Goal: Information Seeking & Learning: Find specific fact

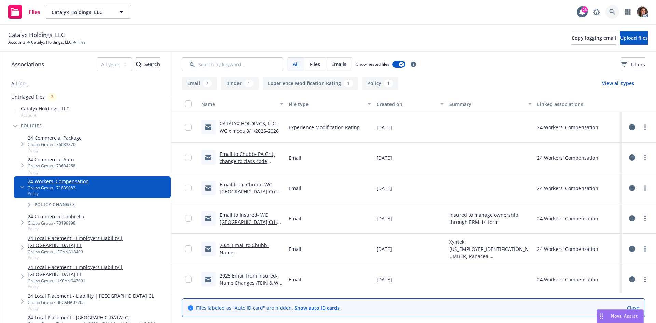
click at [613, 11] on icon at bounding box center [612, 12] width 6 height 6
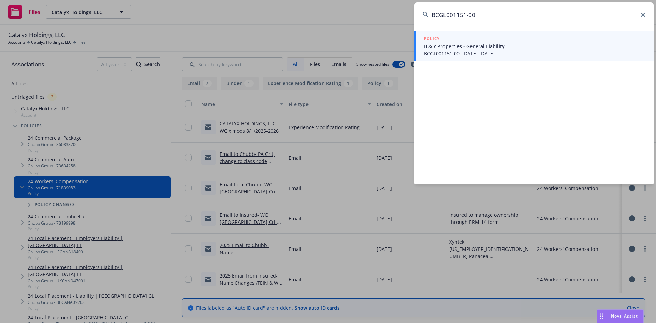
type input "BCGL001151-00"
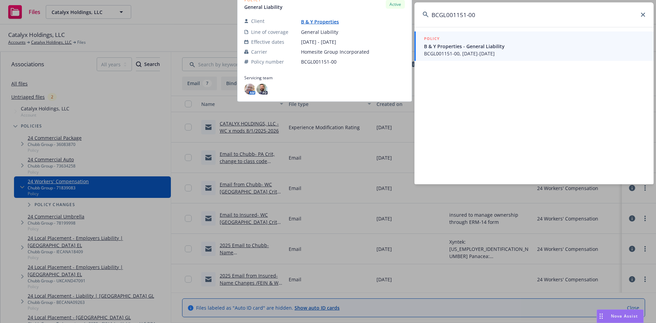
click at [439, 43] on span "B & Y Properties - General Liability" at bounding box center [534, 46] width 221 height 7
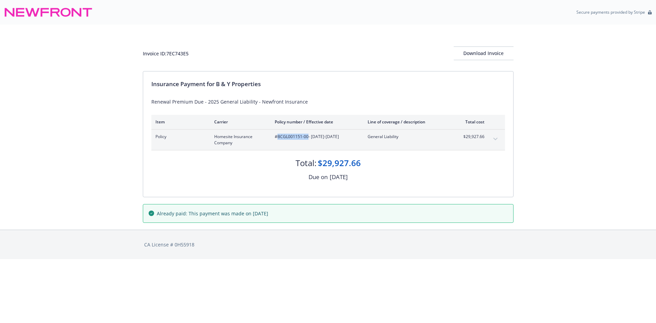
drag, startPoint x: 306, startPoint y: 135, endPoint x: 278, endPoint y: 134, distance: 28.0
click at [278, 134] on span "#BCGL001151-00 - [DATE]-[DATE]" at bounding box center [316, 137] width 82 height 6
copy span "BCGL001151-00"
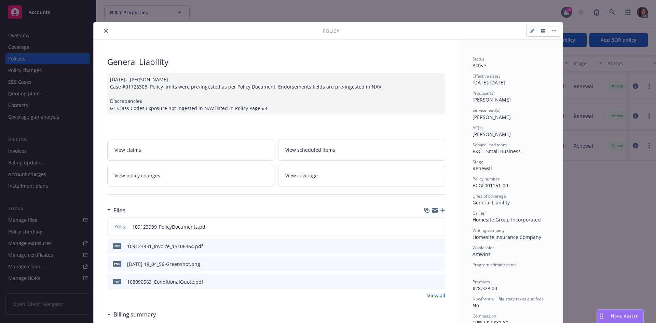
click at [439, 246] on button "preview file" at bounding box center [439, 246] width 8 height 6
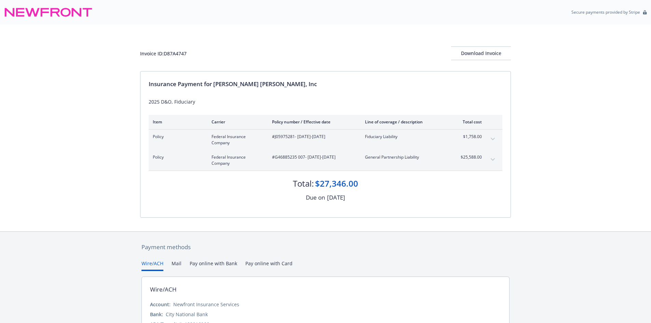
click at [291, 138] on span "#J05975281 - 09/01/2025-09/01/2026" at bounding box center [313, 137] width 82 height 6
copy span "J05975281"
drag, startPoint x: 305, startPoint y: 154, endPoint x: 275, endPoint y: 155, distance: 29.7
click at [275, 155] on span "#G46885235 007 - 09/01/2025-09/01/2026" at bounding box center [313, 157] width 82 height 6
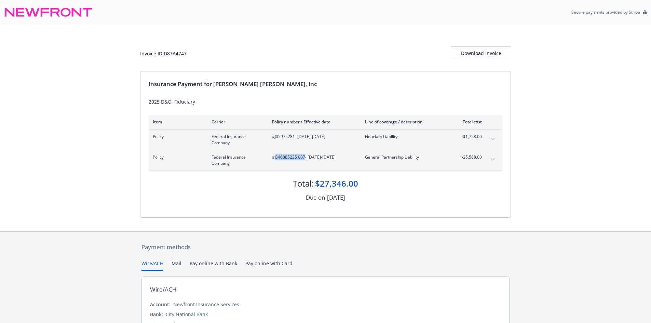
copy span "G46885235 007"
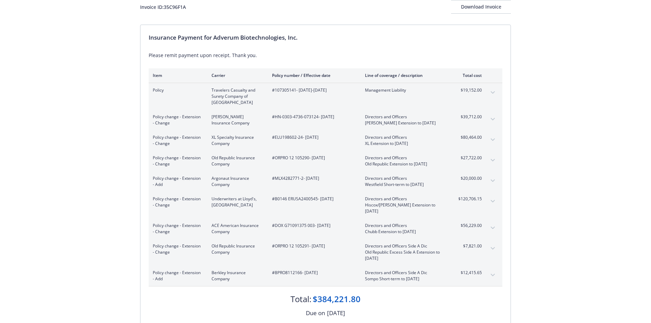
scroll to position [34, 0]
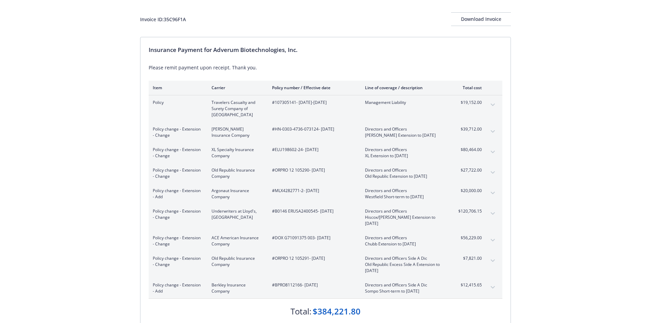
click at [309, 104] on span "#107305141 - 07/31/2025-07/31/2026" at bounding box center [313, 102] width 82 height 6
click at [309, 131] on span "#HN-0303-4736-073124 - 07/31/2025" at bounding box center [313, 129] width 82 height 6
click at [309, 154] on div "#ELU198602-24 - 07/31/2025" at bounding box center [313, 153] width 82 height 12
click at [306, 165] on div "Policy change - Extension - Change Old Republic Insurance Company #ORPRO 12 105…" at bounding box center [326, 173] width 354 height 21
click at [306, 188] on span "#MLX4282771-2 - 07/31/2025" at bounding box center [313, 191] width 82 height 6
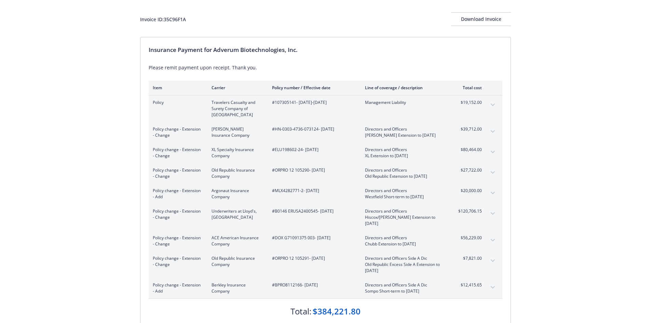
click at [306, 209] on span "#B0146 ERUSA2400545 - 07/31/2025" at bounding box center [313, 211] width 82 height 6
click at [307, 231] on div "Policy change - Extension - Change ACE American Insurance Company #DOX G7109137…" at bounding box center [326, 241] width 354 height 21
click at [307, 255] on span "#ORPRO 12 105291 - 07/31/2025" at bounding box center [313, 258] width 82 height 6
click at [307, 267] on div "#ORPRO 12 105291 - 07/31/2025" at bounding box center [313, 264] width 82 height 18
drag, startPoint x: 214, startPoint y: 49, endPoint x: 305, endPoint y: 54, distance: 91.4
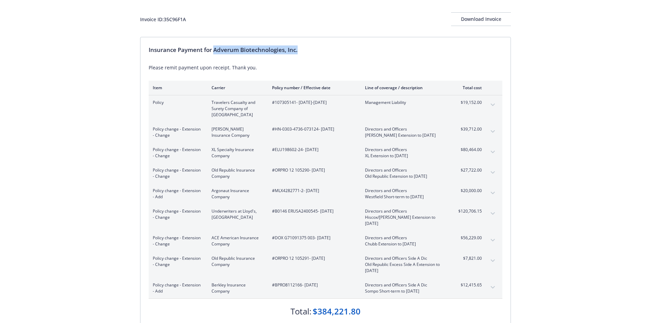
click at [305, 54] on div "Insurance Payment for Adverum Biotechnologies, Inc." at bounding box center [326, 49] width 354 height 9
copy div "Adverum Biotechnologies, Inc."
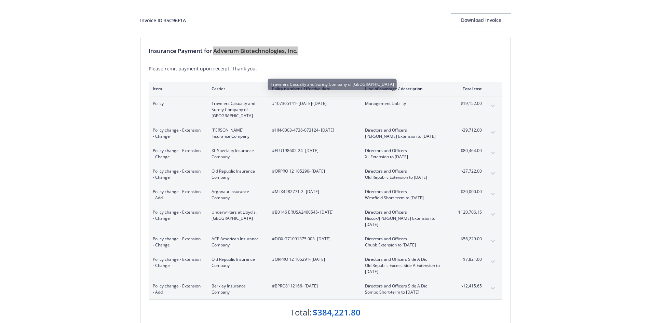
scroll to position [0, 0]
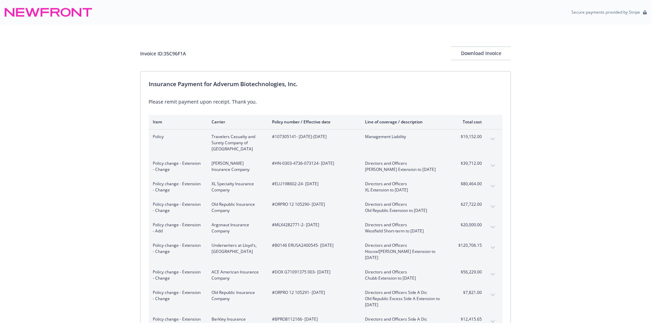
click at [178, 54] on div "Invoice ID: 35C96F1A" at bounding box center [163, 53] width 46 height 7
copy div "35C96F1A"
click at [289, 133] on div "Policy Travelers Casualty and Surety Company of America #107305141 - 07/31/2025…" at bounding box center [326, 143] width 354 height 27
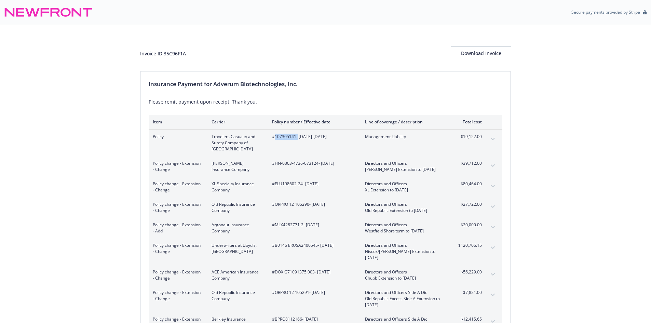
copy span "107305141"
drag, startPoint x: 317, startPoint y: 162, endPoint x: 274, endPoint y: 162, distance: 43.1
click at [274, 162] on span "#HN-0303-4736-073124 - 07/31/2025" at bounding box center [313, 163] width 82 height 6
copy span "HN-0303-4736-073124"
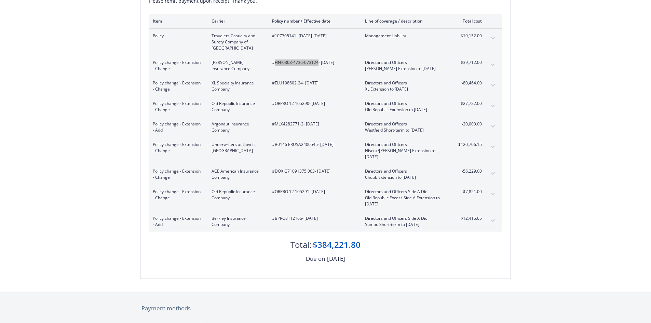
scroll to position [103, 0]
drag, startPoint x: 302, startPoint y: 82, endPoint x: 274, endPoint y: 81, distance: 27.7
click at [274, 81] on span "#ELU198602-24 - 07/31/2025" at bounding box center [313, 81] width 82 height 6
copy span "ELU198602-24"
drag, startPoint x: 310, startPoint y: 101, endPoint x: 276, endPoint y: 101, distance: 33.5
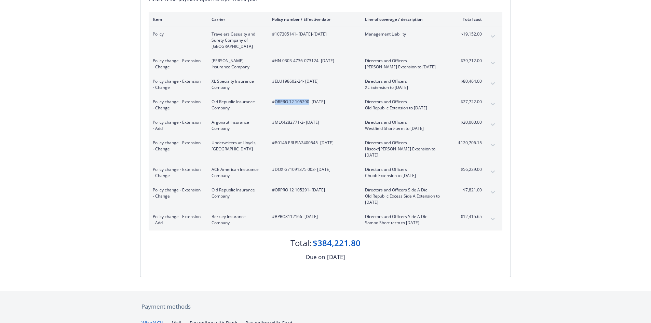
click at [276, 101] on span "#ORPRO 12 105290 - 07/31/2025" at bounding box center [313, 102] width 82 height 6
copy span "ORPRO 12 105290"
drag, startPoint x: 303, startPoint y: 120, endPoint x: 276, endPoint y: 121, distance: 27.0
click at [276, 121] on span "#MLX4282771-2 - 07/31/2025" at bounding box center [313, 122] width 82 height 6
copy span "MLX4282771-2"
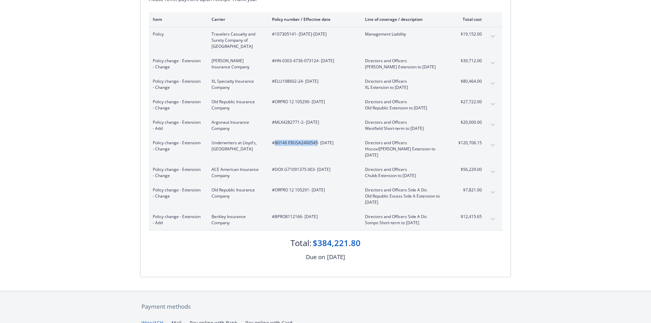
drag, startPoint x: 316, startPoint y: 143, endPoint x: 274, endPoint y: 141, distance: 42.4
click at [274, 141] on span "#B0146 ERUSA2400545 - 07/31/2025" at bounding box center [313, 143] width 82 height 6
copy span "B0146 ERUSA2400545"
drag, startPoint x: 314, startPoint y: 162, endPoint x: 274, endPoint y: 164, distance: 40.0
click at [274, 166] on span "#DOX G71091375 003 - 07/31/2025" at bounding box center [313, 169] width 82 height 6
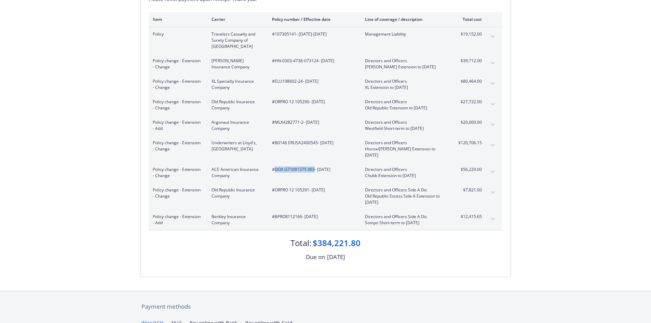
copy span "DOX G71091375 003"
click at [308, 187] on span "#ORPRO 12 105291 - 07/31/2025" at bounding box center [313, 190] width 82 height 6
drag, startPoint x: 309, startPoint y: 183, endPoint x: 275, endPoint y: 181, distance: 34.2
click at [275, 187] on span "#ORPRO 12 105291 - 07/31/2025" at bounding box center [313, 190] width 82 height 6
copy span "ORPRO 12 105291"
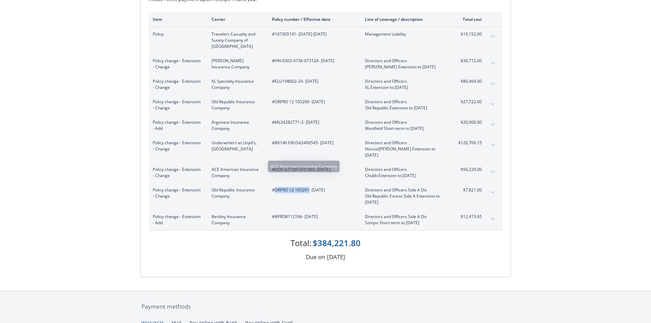
click at [282, 209] on div "Policy change - Extension - Add Berkley Insurance Company #BPRO8112166 - 07/31/…" at bounding box center [326, 219] width 354 height 21
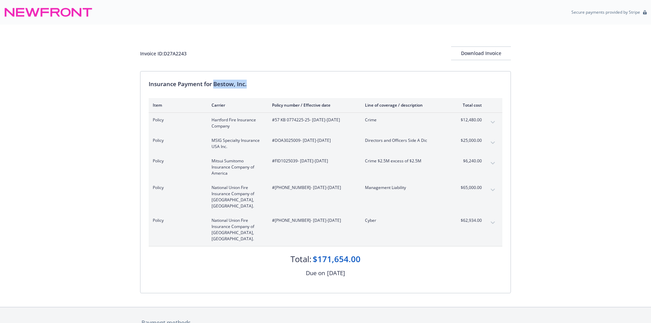
drag, startPoint x: 215, startPoint y: 82, endPoint x: 259, endPoint y: 82, distance: 44.1
click at [259, 82] on div "Insurance Payment for Bestow, Inc." at bounding box center [326, 84] width 354 height 9
copy div "Bestow, Inc."
click at [181, 57] on div "Invoice ID: D27A2243" at bounding box center [163, 53] width 46 height 7
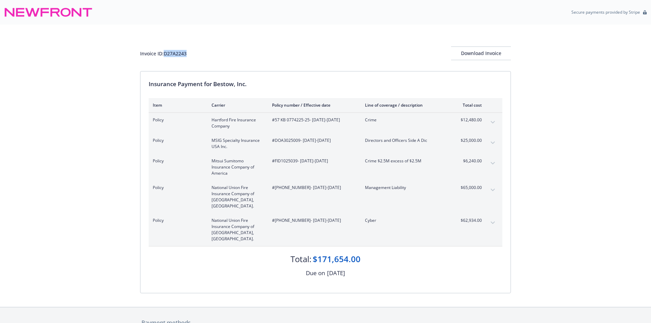
copy div "D27A2243"
drag, startPoint x: 310, startPoint y: 120, endPoint x: 275, endPoint y: 121, distance: 34.5
click at [275, 121] on span "#57 KB 0774225-25 - 07/24/2025-07/24/2026" at bounding box center [313, 120] width 82 height 6
copy span "57 KB 0774225-25"
click at [298, 141] on span "#DOA3025009 - 07/31/2025-07/31/2026" at bounding box center [313, 140] width 82 height 6
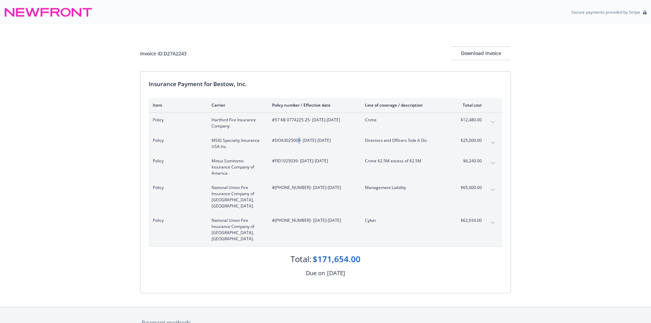
click at [298, 141] on span "#DOA3025009 - 07/31/2025-07/31/2026" at bounding box center [313, 140] width 82 height 6
copy span "9"
click at [291, 141] on span "#DOA3025009 - 07/31/2025-07/31/2026" at bounding box center [313, 140] width 82 height 6
copy span "DOA3025009"
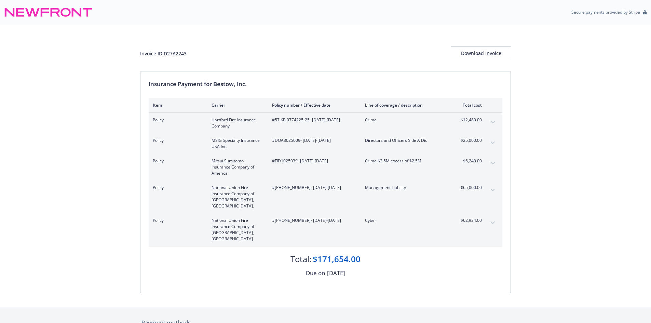
click at [285, 163] on span "#FID1025039 - 07/31/2025-07/31/2026" at bounding box center [313, 161] width 82 height 6
copy span "FID1025039"
drag, startPoint x: 300, startPoint y: 187, endPoint x: 274, endPoint y: 189, distance: 26.0
click at [274, 189] on span "#02-357-09-93 - 08/01/2025-08/01/2026" at bounding box center [313, 188] width 82 height 6
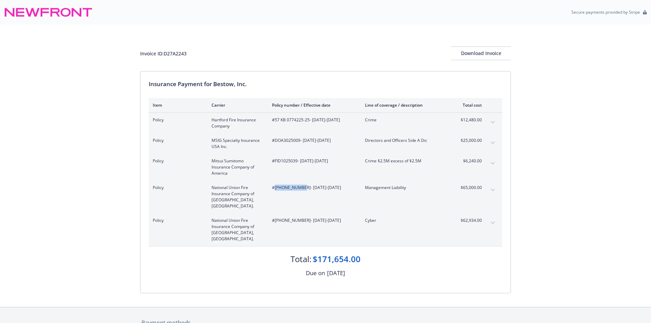
copy span "02-357-09-93"
drag, startPoint x: 300, startPoint y: 214, endPoint x: 275, endPoint y: 215, distance: 25.0
click at [275, 217] on span "#02-571-90-84 - 08/01/2025-08/01/2026" at bounding box center [313, 220] width 82 height 6
copy span "02-571-90-84"
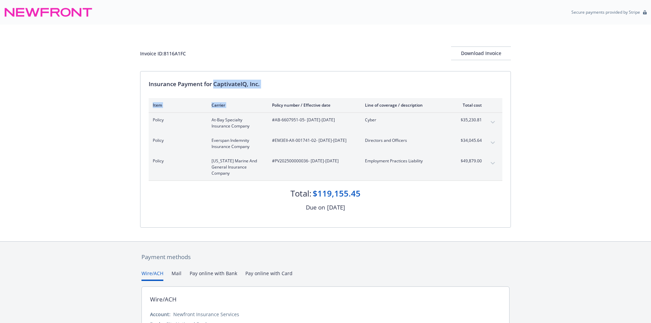
drag, startPoint x: 214, startPoint y: 82, endPoint x: 269, endPoint y: 89, distance: 55.1
click at [269, 89] on div "Insurance Payment for CaptivateIQ, Inc. Item Carrier Policy number / Effective …" at bounding box center [325, 149] width 370 height 156
click at [236, 96] on div "Insurance Payment for CaptivateIQ, Inc. Item Carrier Policy number / Effective …" at bounding box center [325, 149] width 370 height 156
drag, startPoint x: 270, startPoint y: 86, endPoint x: 215, endPoint y: 86, distance: 55.4
click at [215, 86] on div "Insurance Payment for CaptivateIQ, Inc." at bounding box center [326, 84] width 354 height 9
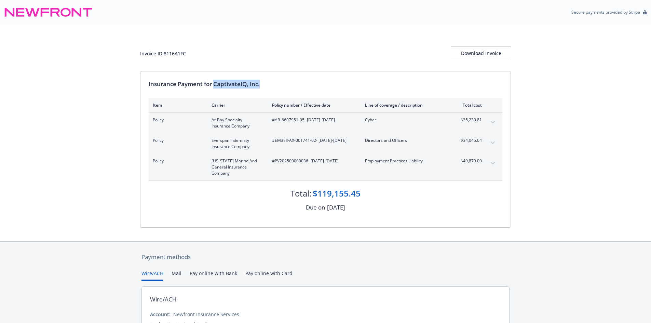
copy div "CaptivateIQ, Inc."
click at [176, 58] on div "Invoice ID: 8116A1FC Download Invoice" at bounding box center [325, 53] width 371 height 14
click at [176, 55] on div "Invoice ID: 8116A1FC" at bounding box center [163, 53] width 46 height 7
copy div "8116A1FC"
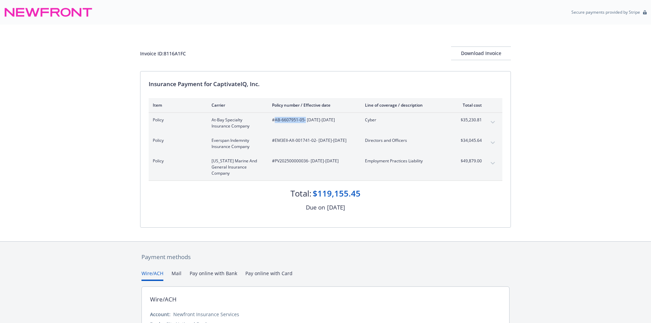
drag, startPoint x: 305, startPoint y: 120, endPoint x: 276, endPoint y: 119, distance: 29.1
click at [276, 119] on span "#AB-6607951-05 - 07/16/2025-07/16/2026" at bounding box center [313, 120] width 82 height 6
copy span "AB-6607951-05"
drag, startPoint x: 316, startPoint y: 139, endPoint x: 275, endPoint y: 140, distance: 41.0
click at [275, 140] on span "#EM3EII-AX-001741-02 - 07/16/2025-07/16/2026" at bounding box center [313, 140] width 82 height 6
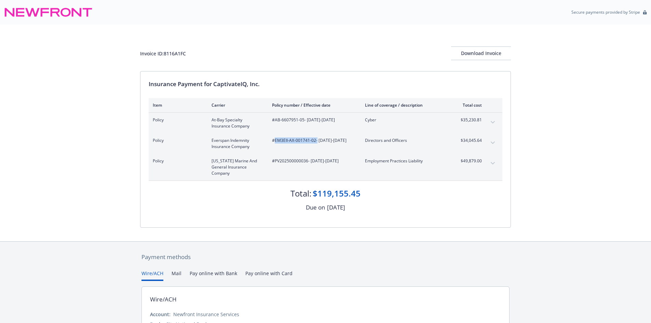
copy span "EM3EII-AX-001741-02"
drag, startPoint x: 308, startPoint y: 160, endPoint x: 273, endPoint y: 162, distance: 34.9
click at [273, 162] on span "#PV202500000036 - 07/16/2025-07/16/2026" at bounding box center [313, 161] width 82 height 6
copy span "PV202500000036"
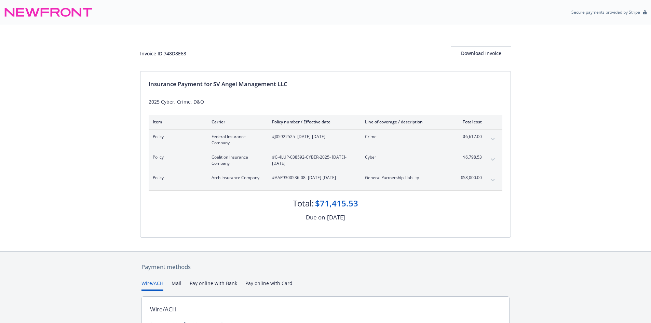
click at [291, 139] on span "#J05922525 - [DATE]-[DATE]" at bounding box center [313, 137] width 82 height 6
copy span "J05922525"
drag, startPoint x: 328, startPoint y: 157, endPoint x: 274, endPoint y: 155, distance: 54.0
click at [274, 155] on span "#C-4LUP-038592-CYBER-2025 - [DATE]-[DATE]" at bounding box center [313, 160] width 82 height 12
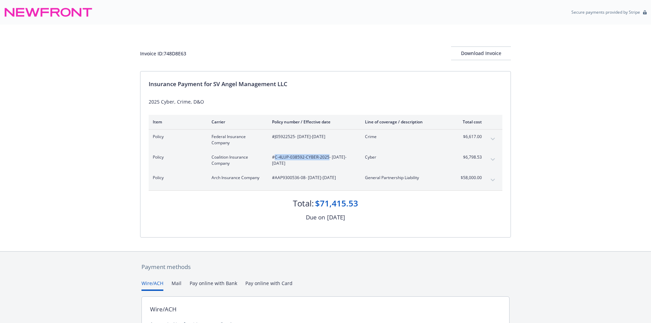
copy span "C-4LUP-038592-CYBER-2025"
drag, startPoint x: 304, startPoint y: 178, endPoint x: 276, endPoint y: 177, distance: 28.7
click at [276, 177] on span "#AAP9300536-08 - [DATE]-[DATE]" at bounding box center [313, 178] width 82 height 6
copy span "AAP9300536-08"
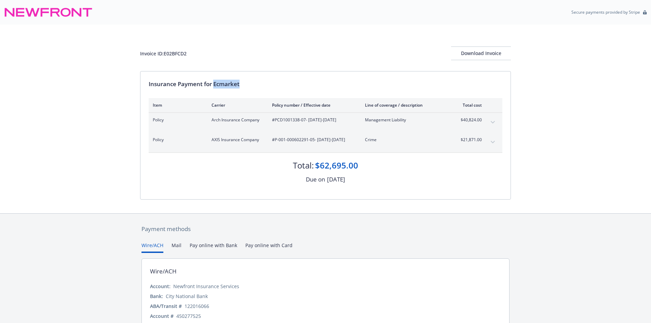
drag, startPoint x: 214, startPoint y: 84, endPoint x: 255, endPoint y: 85, distance: 41.0
click at [255, 85] on div "Insurance Payment for Ecmarket" at bounding box center [326, 84] width 354 height 9
copy div "Ecmarket"
drag, startPoint x: 306, startPoint y: 120, endPoint x: 276, endPoint y: 120, distance: 30.4
click at [276, 120] on span "#PCD1001338-07 - [DATE]-[DATE]" at bounding box center [313, 120] width 82 height 6
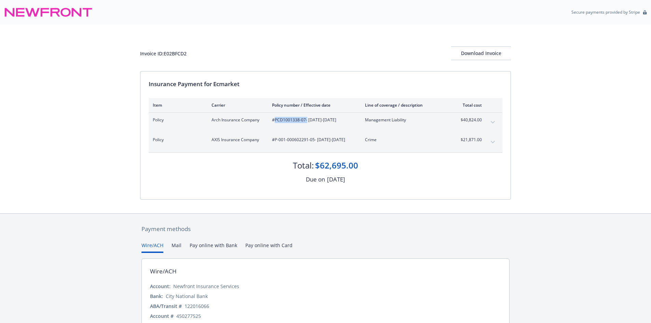
copy span "PCD1001338-07"
drag, startPoint x: 314, startPoint y: 138, endPoint x: 276, endPoint y: 138, distance: 37.9
click at [276, 138] on span "#P-001-000602291-05 - 08/01/2025-08/01/2026" at bounding box center [313, 140] width 82 height 6
copy span "P-001-000602291-05"
click at [178, 54] on div "Invoice ID: E02BFCD2" at bounding box center [163, 53] width 46 height 7
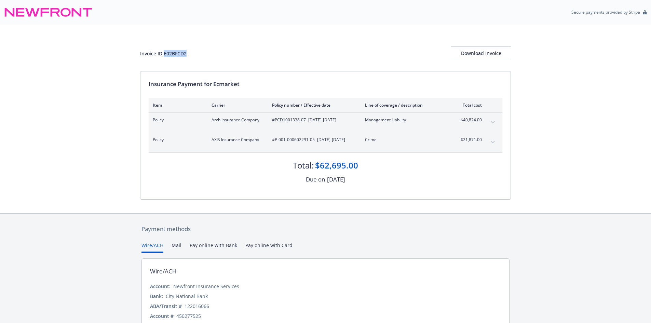
click at [178, 54] on div "Invoice ID: E02BFCD2" at bounding box center [163, 53] width 46 height 7
copy div "E02BFCD2"
drag, startPoint x: 214, startPoint y: 83, endPoint x: 265, endPoint y: 83, distance: 50.9
click at [265, 83] on div "Insurance Payment for Ecmarket" at bounding box center [326, 84] width 354 height 9
copy div "Ecmarket"
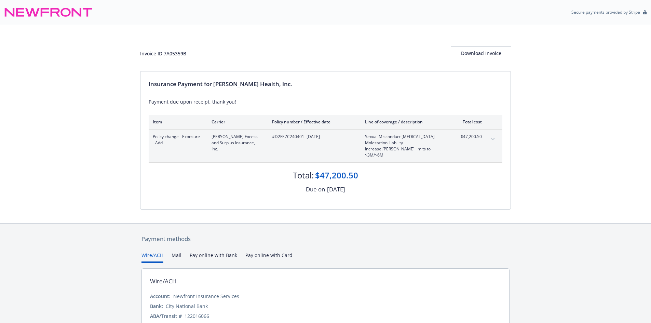
click at [289, 132] on div "Policy change - Exposure - Add [PERSON_NAME] Excess and Surplus Insurance, Inc.…" at bounding box center [326, 146] width 354 height 33
copy span "D2FE7C240401"
drag, startPoint x: 215, startPoint y: 84, endPoint x: 293, endPoint y: 85, distance: 78.6
click at [293, 85] on div "Insurance Payment for [PERSON_NAME] Health, Inc." at bounding box center [326, 84] width 354 height 9
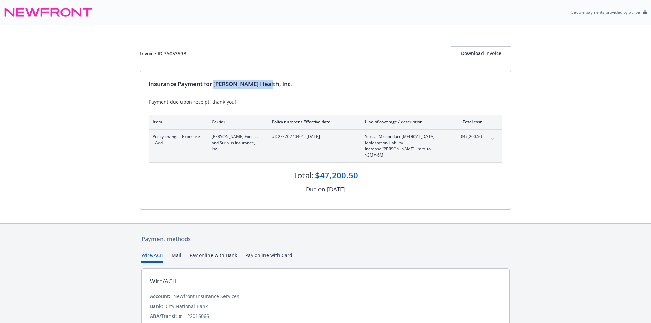
copy div "Hazel Health, Inc."
click at [172, 56] on div "Invoice ID: 7A05359B" at bounding box center [163, 53] width 46 height 7
copy div "7A05359B"
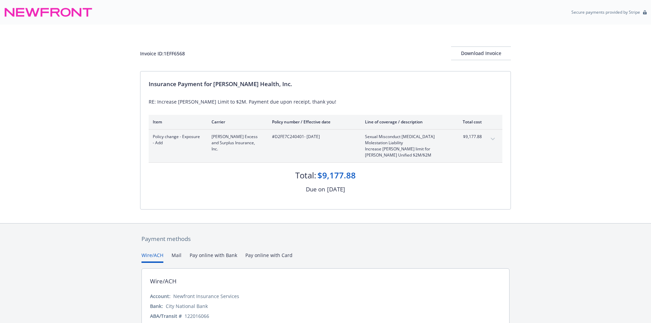
click at [282, 132] on div "Policy change - Exposure - Add [PERSON_NAME] Excess and Surplus Insurance, Inc.…" at bounding box center [326, 146] width 354 height 33
copy span "D2FE7C240401"
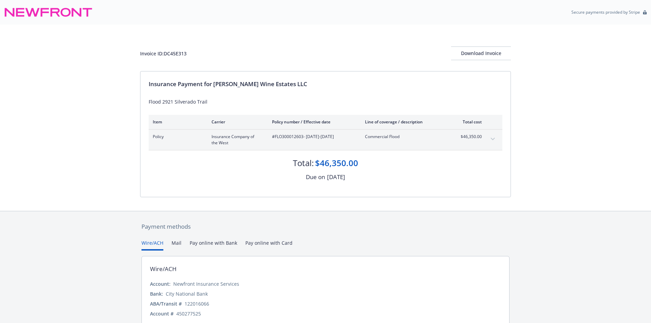
click at [295, 147] on div "Policy Insurance Company of the West #FLO300012603 - 07/31/2025-07/31/2026 Comm…" at bounding box center [326, 140] width 354 height 21
click at [294, 131] on div "Policy Insurance Company of the West #FLO300012603 - 07/31/2025-07/31/2026 Comm…" at bounding box center [326, 140] width 354 height 21
copy span "FLO300012603"
drag, startPoint x: 215, startPoint y: 84, endPoint x: 305, endPoint y: 87, distance: 91.0
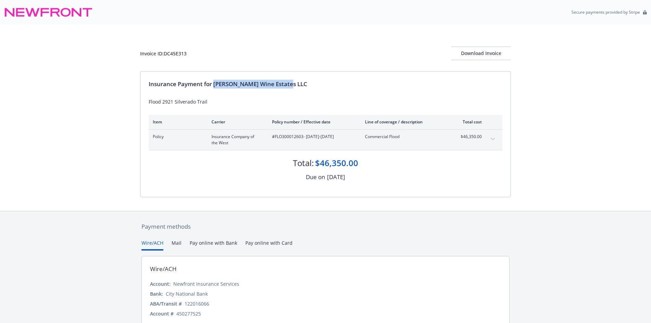
click at [305, 87] on div "Insurance Payment for Lawrence Wine Estates LLC" at bounding box center [326, 84] width 354 height 9
copy div "Lawrence Wine Estates LLC"
click at [171, 54] on div "Invoice ID: DC45E313" at bounding box center [163, 53] width 46 height 7
copy div "DC45E313"
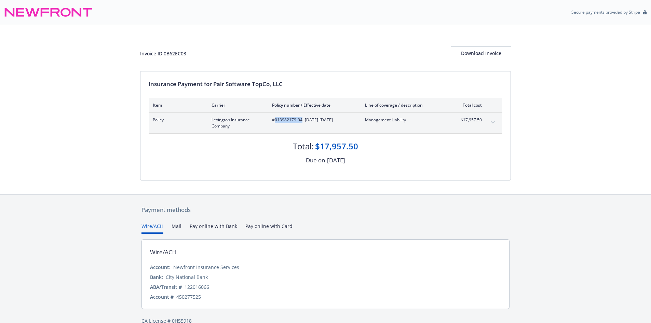
drag, startPoint x: 301, startPoint y: 120, endPoint x: 276, endPoint y: 120, distance: 25.6
click at [276, 120] on span "#013982179-04 - 09/01/2025-09/01/2026" at bounding box center [313, 120] width 82 height 6
copy span "013982179-04"
drag, startPoint x: 215, startPoint y: 82, endPoint x: 292, endPoint y: 84, distance: 77.2
click at [292, 84] on div "Insurance Payment for Pair Software TopCo, LLC" at bounding box center [326, 84] width 354 height 9
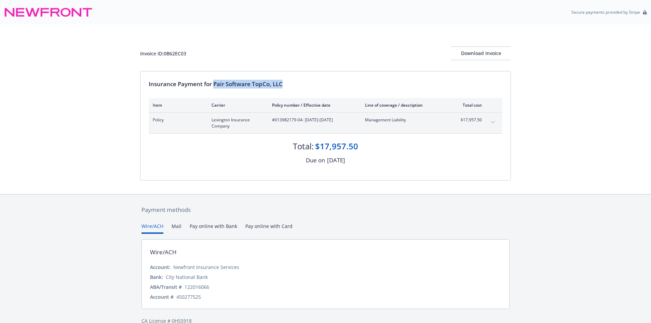
copy div "Pair Software TopCo, LLC"
drag, startPoint x: 166, startPoint y: 48, endPoint x: 173, endPoint y: 53, distance: 9.0
click at [166, 48] on div "Invoice ID: 0B62EC03 Download Invoice" at bounding box center [325, 53] width 371 height 14
click at [174, 54] on div "Invoice ID: 0B62EC03" at bounding box center [163, 53] width 46 height 7
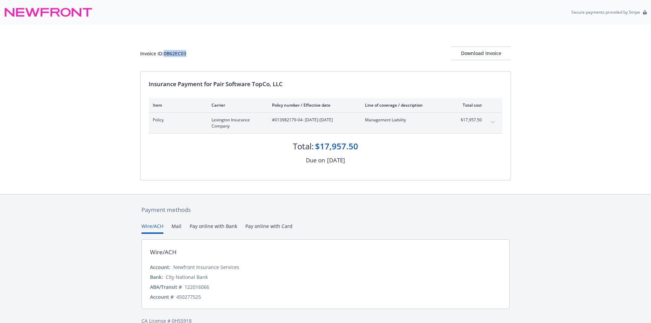
copy div "0B62EC03"
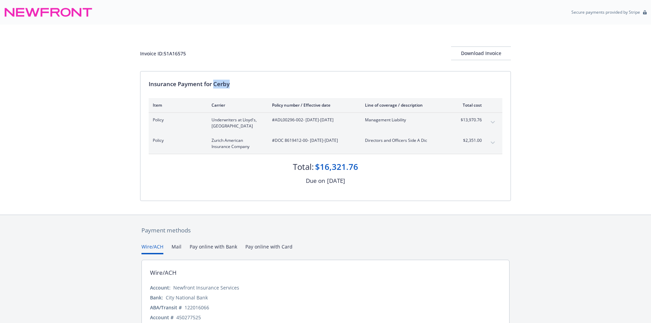
drag, startPoint x: 215, startPoint y: 83, endPoint x: 235, endPoint y: 87, distance: 20.1
click at [237, 85] on div "Insurance Payment for Cerby" at bounding box center [326, 84] width 354 height 9
copy div "Cerby"
click at [180, 51] on div "Invoice ID: 51A16575" at bounding box center [163, 53] width 46 height 7
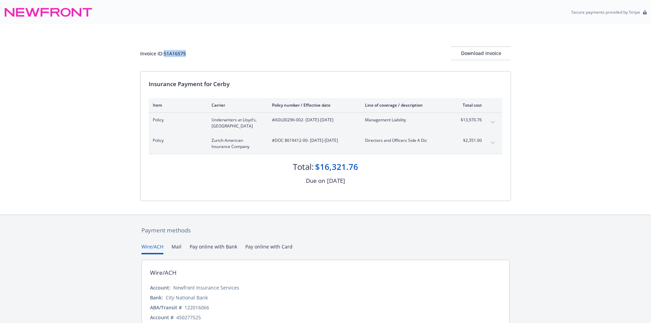
copy div "51A16575"
drag, startPoint x: 302, startPoint y: 121, endPoint x: 275, endPoint y: 119, distance: 26.7
click at [275, 119] on span "#ADL00296-002 - 08/18/2025-07/14/2026" at bounding box center [313, 120] width 82 height 6
copy span "ADL00296-002"
drag, startPoint x: 306, startPoint y: 139, endPoint x: 275, endPoint y: 140, distance: 31.1
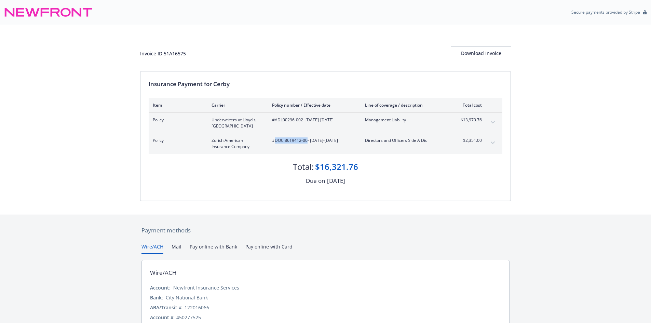
click at [275, 140] on span "#DOC 8619412-00 - 08/18/2025-07/14/2026" at bounding box center [313, 140] width 82 height 6
copy span "DOC 8619412-00"
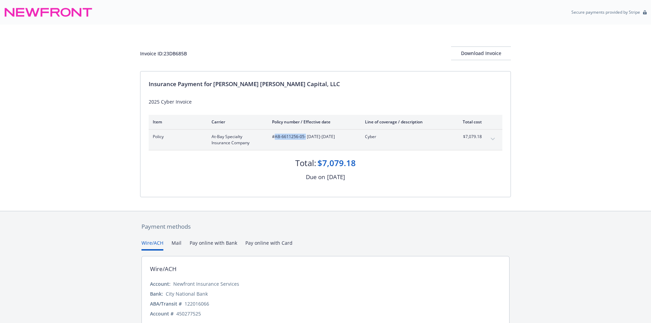
drag, startPoint x: 304, startPoint y: 136, endPoint x: 276, endPoint y: 136, distance: 28.7
click at [276, 136] on span "#AB-6611256-05 - 07/14/2025-07/14/2026" at bounding box center [313, 137] width 82 height 6
drag, startPoint x: 214, startPoint y: 81, endPoint x: 283, endPoint y: 82, distance: 68.3
click at [283, 82] on div "Insurance Payment for Fisher Lynch Capital, LLC" at bounding box center [326, 84] width 354 height 9
copy div "Fisher Lynch Capital, LLC"
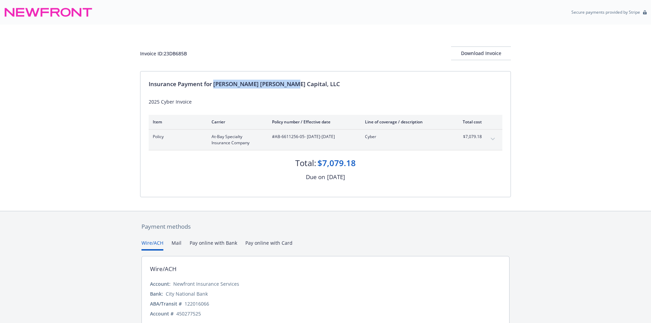
click at [182, 50] on div "Invoice ID: 23DB685B" at bounding box center [163, 53] width 47 height 7
copy div "23DB685B"
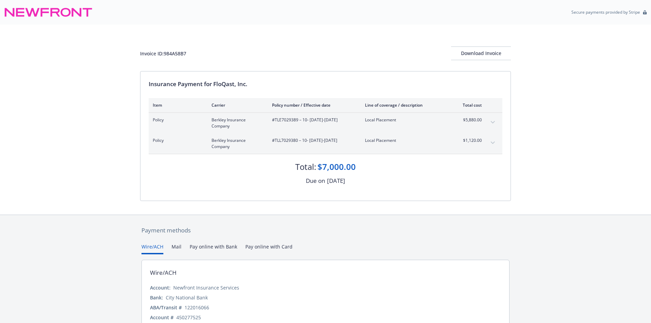
click at [217, 83] on div "Insurance Payment for FloQast, Inc." at bounding box center [326, 84] width 354 height 9
drag, startPoint x: 214, startPoint y: 82, endPoint x: 273, endPoint y: 83, distance: 59.5
click at [276, 84] on div "Insurance Payment for FloQast, Inc." at bounding box center [326, 84] width 354 height 9
copy div "FloQast, Inc."
click at [180, 51] on div "Invoice ID: 984A58B7" at bounding box center [163, 53] width 46 height 7
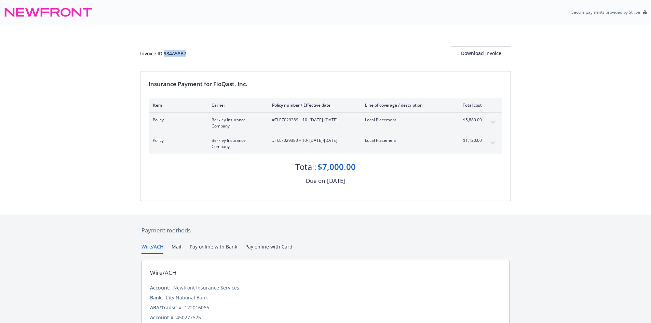
click at [180, 51] on div "Invoice ID: 984A58B7" at bounding box center [163, 53] width 46 height 7
copy div "984A58B7"
drag, startPoint x: 307, startPoint y: 120, endPoint x: 275, endPoint y: 118, distance: 32.5
click at [275, 118] on span "#TLE7029389 – 10 - 07/01/2025-07/01/2026" at bounding box center [313, 120] width 82 height 6
copy span "TLE7029389 – 10"
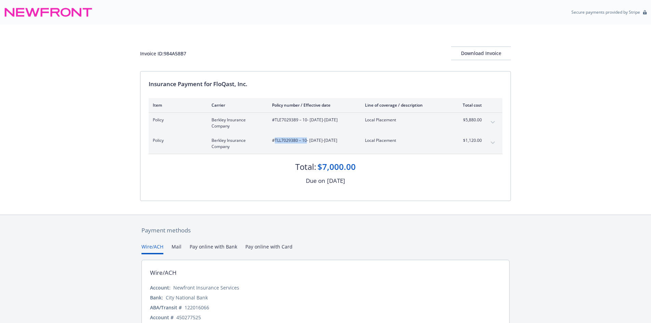
drag, startPoint x: 307, startPoint y: 140, endPoint x: 276, endPoint y: 139, distance: 31.1
click at [276, 139] on span "#TLL7029380 – 10 - 07/01/2025-07/01/2026" at bounding box center [313, 140] width 82 height 6
copy span "TLL7029380 – 10"
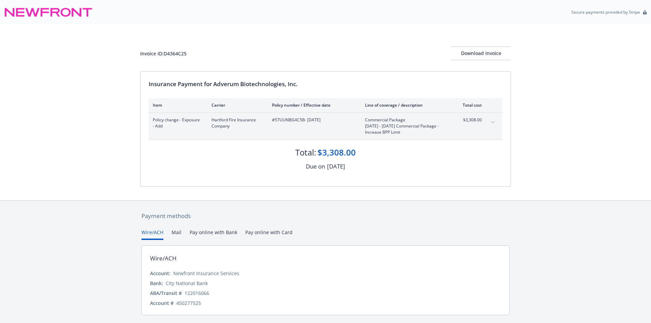
click at [284, 120] on span "#57UUNBG4C5B - 04/01/2025" at bounding box center [313, 120] width 82 height 6
copy span "57UUNBG4C5B"
drag, startPoint x: 214, startPoint y: 83, endPoint x: 319, endPoint y: 85, distance: 105.9
click at [319, 85] on div "Insurance Payment for Adverum Biotechnologies, Inc." at bounding box center [326, 84] width 354 height 9
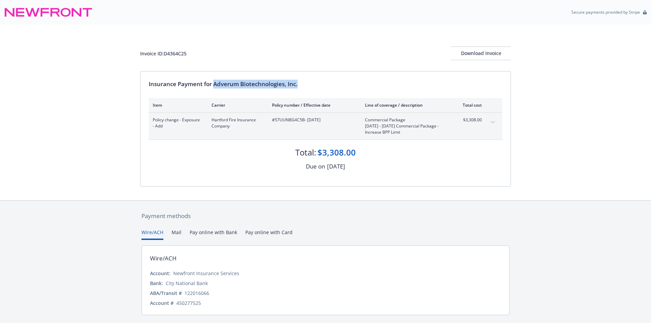
copy div "Adverum Biotechnologies, Inc."
click at [171, 51] on div "Invoice ID: D4364C25" at bounding box center [163, 53] width 46 height 7
copy div "D4364C25"
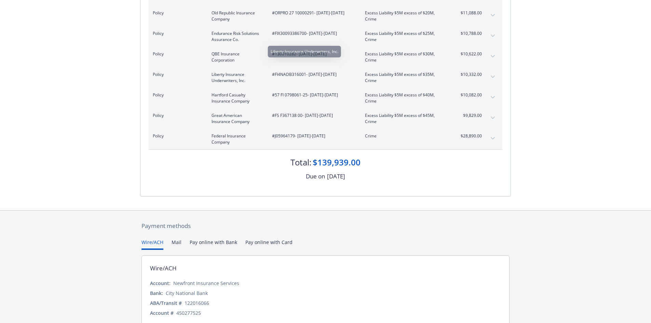
scroll to position [9, 0]
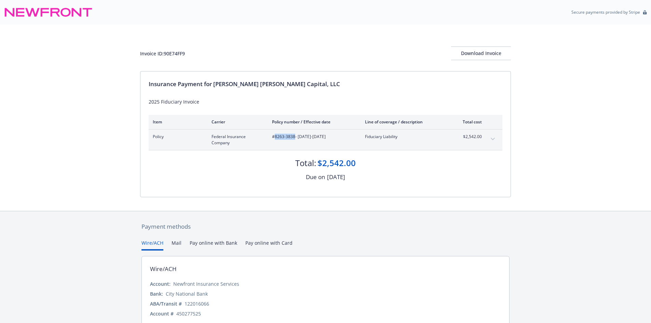
drag, startPoint x: 295, startPoint y: 134, endPoint x: 275, endPoint y: 133, distance: 19.2
click at [275, 133] on div "Policy Federal Insurance Company #8263-3838 - [DATE]-[DATE] Fiduciary Liability…" at bounding box center [326, 140] width 354 height 21
copy span "8263-3838"
click at [159, 53] on div "Invoice ID: 90E74FF9" at bounding box center [162, 53] width 45 height 7
click at [182, 53] on div "Invoice ID: 90E74FF9" at bounding box center [162, 53] width 45 height 7
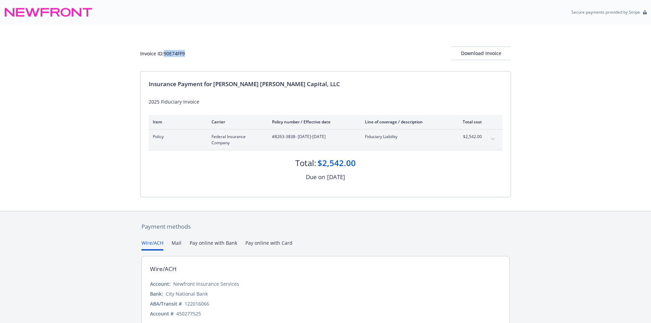
click at [182, 53] on div "Invoice ID: 90E74FF9" at bounding box center [162, 53] width 45 height 7
copy div "90E74FF9"
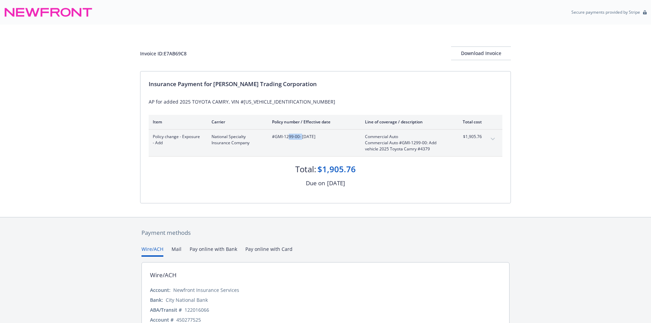
drag, startPoint x: 302, startPoint y: 135, endPoint x: 289, endPoint y: 135, distance: 12.6
click at [289, 135] on span "#GMI-1299-00 - 08/26/2025" at bounding box center [313, 137] width 82 height 6
click at [300, 137] on span "#GMI-1299-00 - 08/26/2025" at bounding box center [313, 137] width 82 height 6
drag, startPoint x: 300, startPoint y: 137, endPoint x: 275, endPoint y: 137, distance: 24.9
click at [275, 137] on span "#GMI-1299-00 - 08/26/2025" at bounding box center [313, 137] width 82 height 6
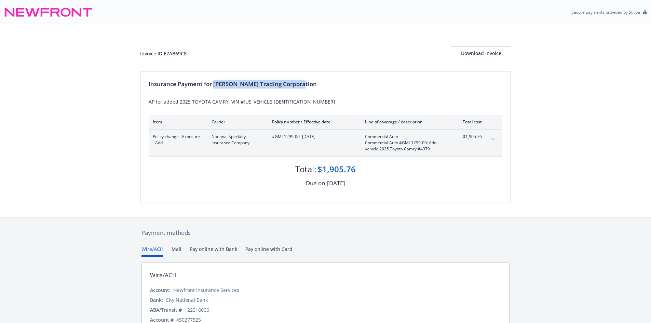
drag, startPoint x: 214, startPoint y: 84, endPoint x: 305, endPoint y: 80, distance: 91.0
click at [321, 82] on div "Insurance Payment for Vinh Sanh Trading Corporation" at bounding box center [326, 84] width 354 height 9
copy div "Vinh Sanh Trading Corporation"
click at [181, 59] on div "Invoice ID: E7AB69C8 Download Invoice" at bounding box center [325, 53] width 371 height 14
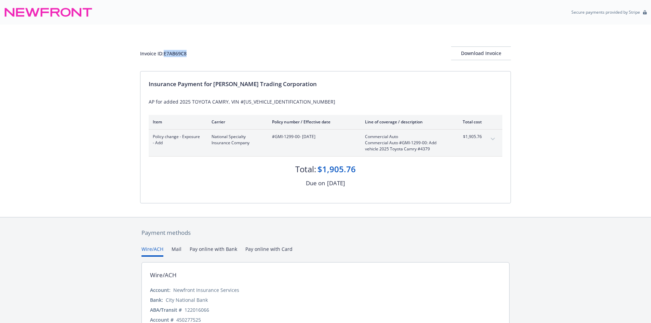
copy div "E7AB69C8"
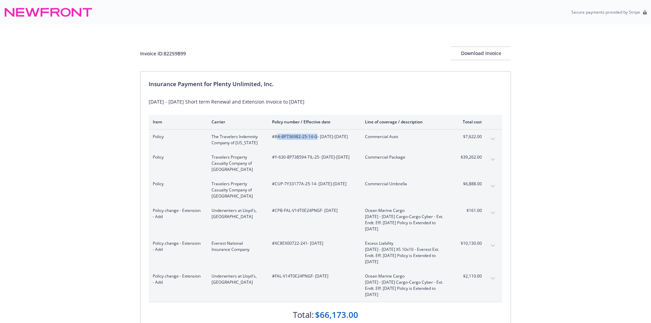
drag, startPoint x: 316, startPoint y: 137, endPoint x: 276, endPoint y: 137, distance: 39.6
click at [276, 137] on span "#BA-8P736982-25-14-G - 09/01/2025-12/01/2025" at bounding box center [313, 137] width 82 height 6
click at [312, 138] on span "#BA-8P736982-25-14-G - 09/01/2025-12/01/2025" at bounding box center [313, 137] width 82 height 6
drag, startPoint x: 316, startPoint y: 136, endPoint x: 276, endPoint y: 136, distance: 40.7
click at [276, 136] on span "#BA-8P736982-25-14-G - 09/01/2025-12/01/2025" at bounding box center [313, 137] width 82 height 6
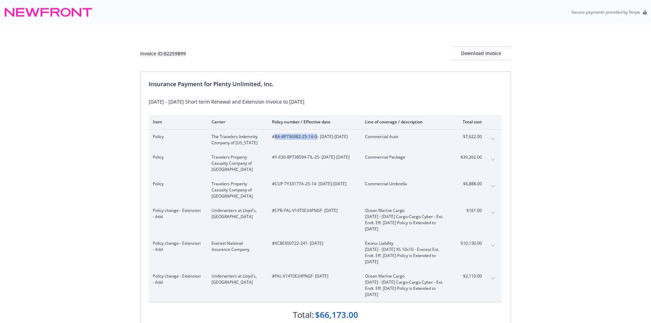
copy span "BA-8P736982-25-14-G"
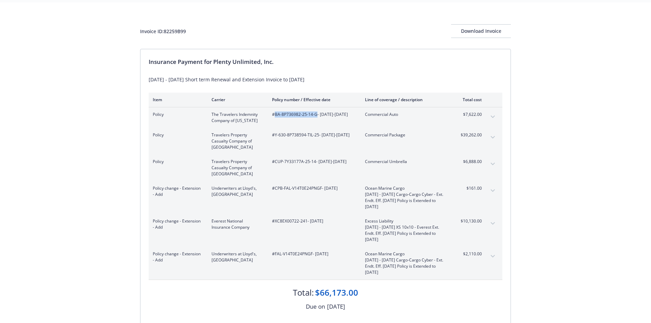
scroll to position [34, 0]
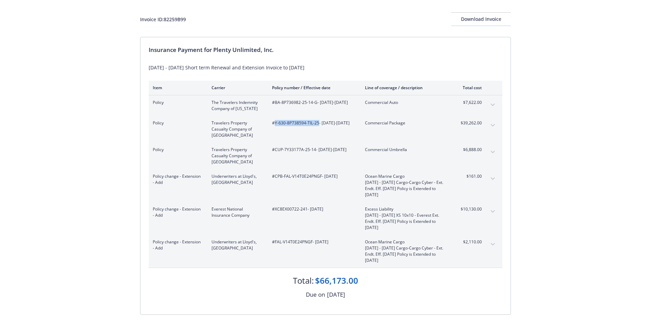
drag, startPoint x: 317, startPoint y: 123, endPoint x: 275, endPoint y: 121, distance: 42.4
click at [275, 121] on span "#Y-630-8P738594-TIL-25 - 09/01/2025-12/01/2025" at bounding box center [313, 123] width 82 height 6
copy span "Y-630-8P738594-TIL-25"
drag, startPoint x: 314, startPoint y: 150, endPoint x: 275, endPoint y: 150, distance: 39.0
click at [275, 150] on span "#CUP-7Y33177A-25-14 - 09/01/2025-12/01/2025" at bounding box center [313, 150] width 82 height 6
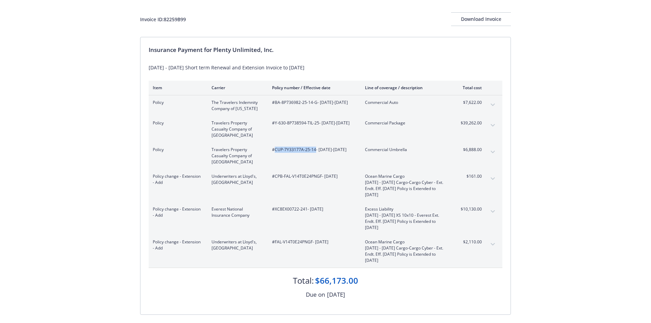
copy span "CUP-7Y33177A-25-14"
drag, startPoint x: 321, startPoint y: 175, endPoint x: 275, endPoint y: 175, distance: 45.1
click at [275, 175] on span "#CPB-FAL-V14T0E24PNGF - 09/01/2025" at bounding box center [313, 176] width 82 height 6
copy span "CPB-FAL-V14T0E24PNGF"
click at [288, 207] on span "#XC8EX00722-241 - 09/01/2025" at bounding box center [313, 209] width 82 height 6
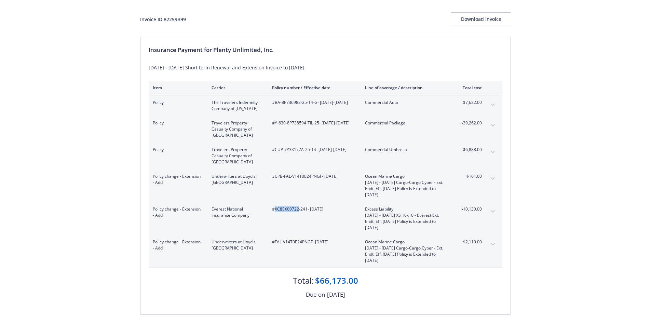
click at [288, 207] on span "#XC8EX00722-241 - 09/01/2025" at bounding box center [313, 209] width 82 height 6
click at [303, 205] on div "Policy change - Extension - Add Everest National Insurance Company #XC8EX00722-…" at bounding box center [326, 218] width 354 height 33
drag, startPoint x: 305, startPoint y: 206, endPoint x: 281, endPoint y: 206, distance: 24.6
click at [281, 206] on span "#XC8EX00722-241 - 09/01/2025" at bounding box center [313, 209] width 82 height 6
click at [295, 206] on span "#XC8EX00722-241 - 09/01/2025" at bounding box center [313, 209] width 82 height 6
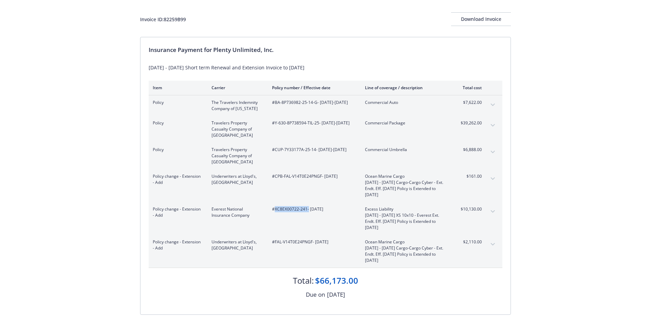
drag, startPoint x: 308, startPoint y: 208, endPoint x: 275, endPoint y: 209, distance: 32.8
click at [275, 209] on span "#XC8EX00722-241 - 09/01/2025" at bounding box center [313, 209] width 82 height 6
copy span "XC8EX00722-241"
drag, startPoint x: 312, startPoint y: 240, endPoint x: 275, endPoint y: 242, distance: 36.3
click at [275, 242] on span "#FAL-V14T0E24PNGF - 09/01/2025" at bounding box center [313, 242] width 82 height 6
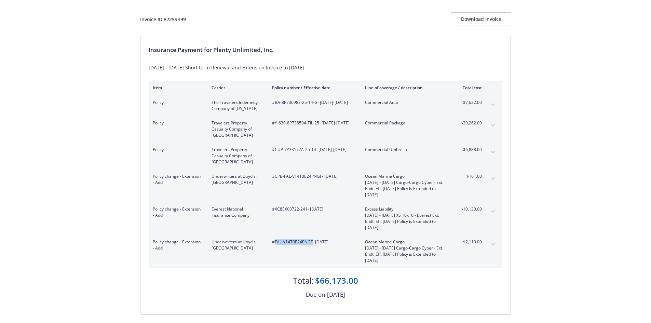
copy span "FAL-V14T0E24PNGF"
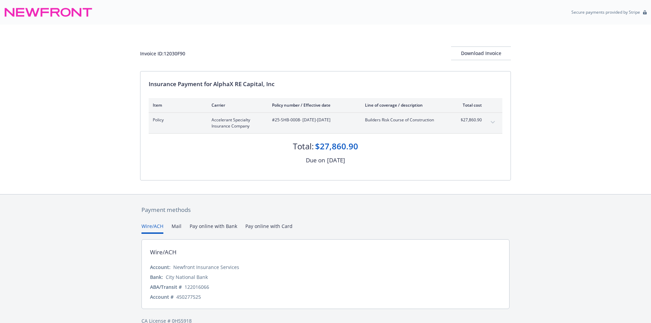
click at [290, 118] on span "#25-SHB-0008 - [DATE]-[DATE]" at bounding box center [313, 120] width 82 height 6
drag, startPoint x: 300, startPoint y: 120, endPoint x: 275, endPoint y: 119, distance: 25.0
click at [275, 119] on span "#25-SHB-0008 - [DATE]-[DATE]" at bounding box center [313, 120] width 82 height 6
copy span "25-SHB-0008"
click at [273, 83] on div "Insurance Payment for AlphaX RE Capital, Inc" at bounding box center [326, 84] width 354 height 9
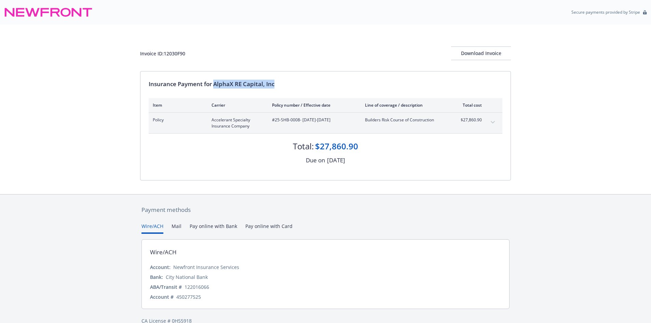
drag, startPoint x: 275, startPoint y: 84, endPoint x: 214, endPoint y: 84, distance: 61.2
click at [214, 84] on div "Insurance Payment for AlphaX RE Capital, Inc" at bounding box center [326, 84] width 354 height 9
copy div "AlphaX RE Capital, Inc"
click at [175, 53] on div "Invoice ID: 12030F90" at bounding box center [162, 53] width 45 height 7
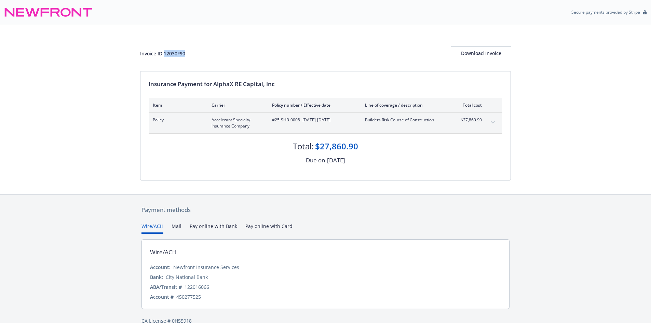
copy div "12030F90"
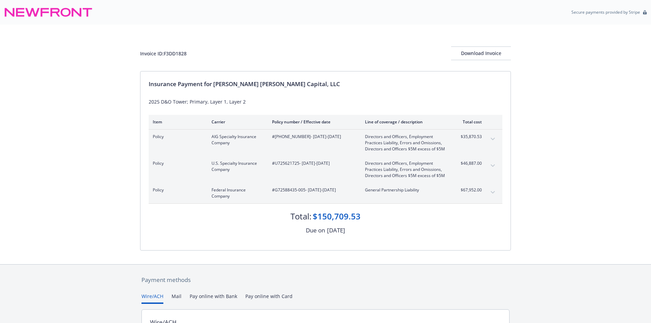
click at [181, 54] on div "Invoice ID: F3DD1828" at bounding box center [163, 53] width 46 height 7
copy div "F3DD1828"
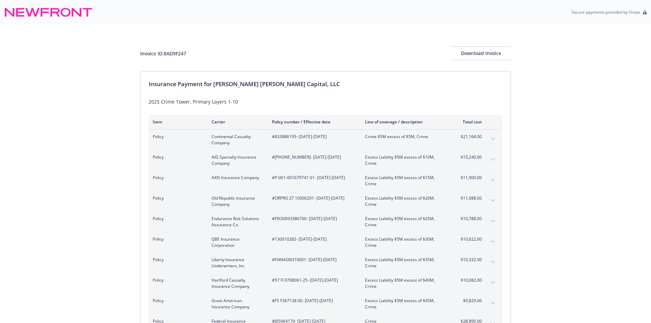
click at [174, 53] on div "Invoice ID: 8AD9F247" at bounding box center [163, 53] width 46 height 7
drag, startPoint x: 174, startPoint y: 53, endPoint x: 169, endPoint y: 58, distance: 7.0
click at [175, 53] on div "Invoice ID: 8AD9F247" at bounding box center [163, 53] width 46 height 7
copy div "8AD9F247"
drag, startPoint x: 214, startPoint y: 84, endPoint x: 282, endPoint y: 85, distance: 68.0
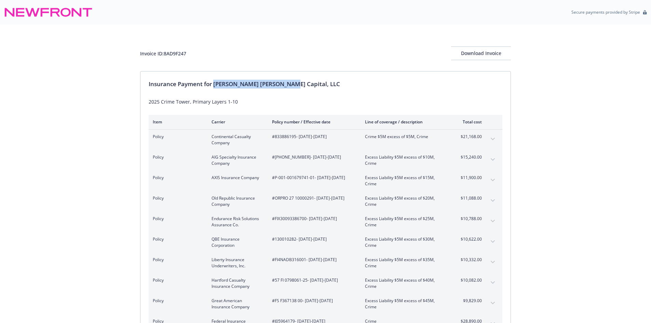
click at [282, 85] on div "Insurance Payment for Fisher Lynch Capital, LLC" at bounding box center [326, 84] width 354 height 9
copy div "Fisher Lynch Capital, LLC"
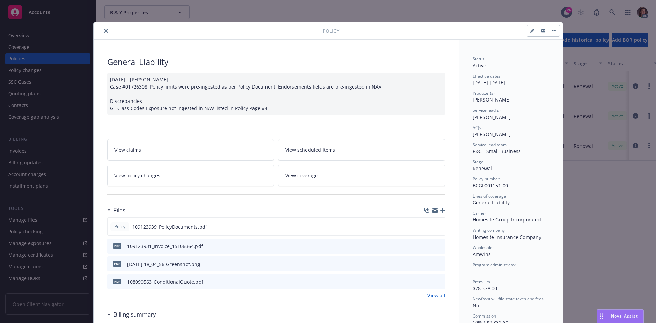
click at [104, 30] on icon "close" at bounding box center [106, 31] width 4 height 4
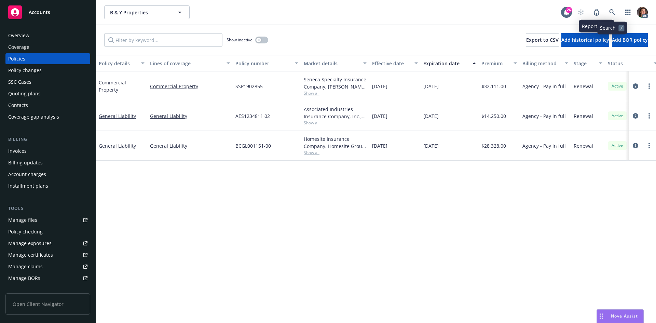
drag, startPoint x: 603, startPoint y: 14, endPoint x: 610, endPoint y: 12, distance: 6.7
click at [610, 12] on div "AC" at bounding box center [611, 12] width 74 height 14
click at [610, 12] on icon at bounding box center [612, 12] width 6 height 6
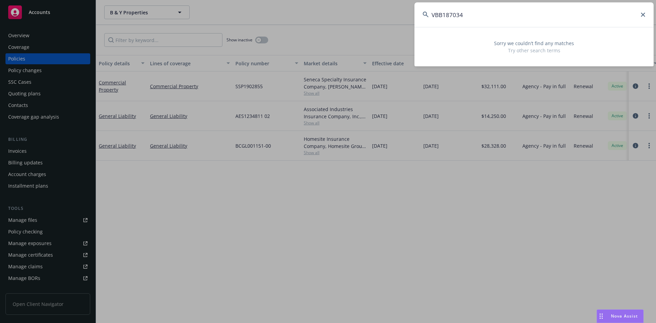
drag, startPoint x: 467, startPoint y: 15, endPoint x: 295, endPoint y: 24, distance: 172.4
click at [298, 24] on div "VBB187034 Sorry we couldn’t find any matches Try other search terms" at bounding box center [328, 161] width 656 height 323
type input "VBB187034"
